Goal: Task Accomplishment & Management: Manage account settings

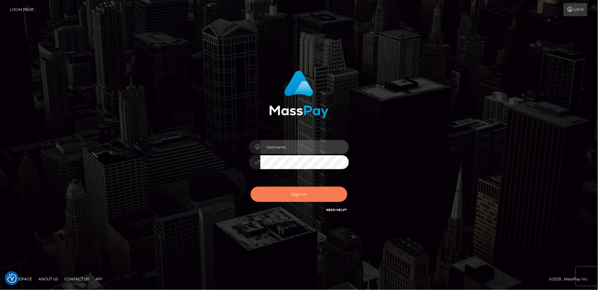
type input "Jeane.B2"
click at [313, 199] on button "Sign in" at bounding box center [299, 194] width 97 height 15
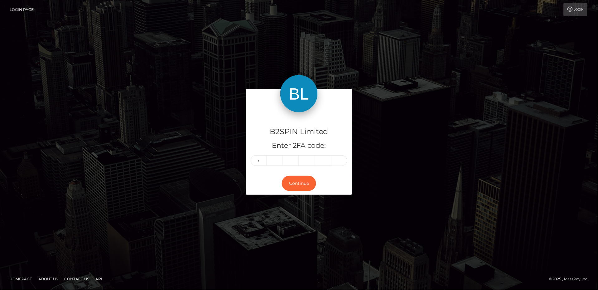
type input "6"
type input "4"
type input "6"
type input "9"
type input "7"
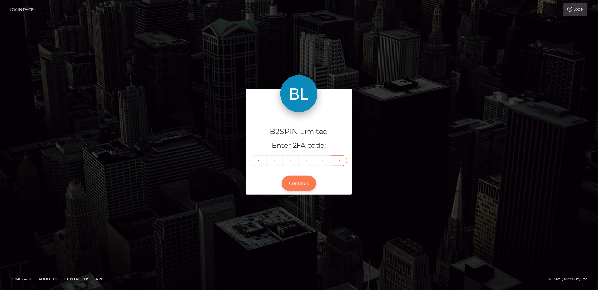
type input "5"
click at [301, 179] on button "Continue" at bounding box center [299, 183] width 34 height 15
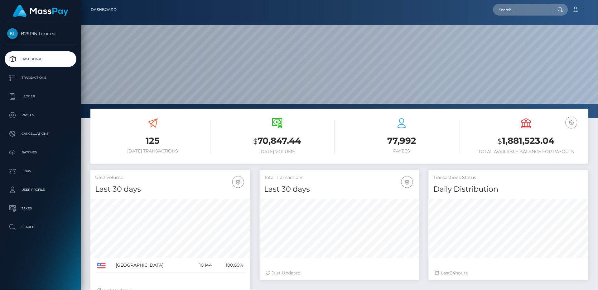
scroll to position [111, 160]
drag, startPoint x: 557, startPoint y: 139, endPoint x: 498, endPoint y: 141, distance: 59.6
click at [498, 141] on h3 "$ 1,881,523.04" at bounding box center [526, 141] width 115 height 13
copy h3 "$ 1,881,523.04"
